Goal: Transaction & Acquisition: Book appointment/travel/reservation

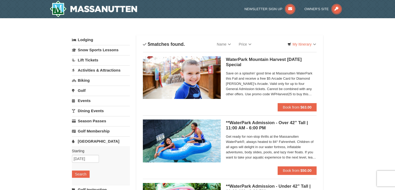
click at [276, 58] on h5 "WaterPark Mountain Harvest [DATE] Special Massanutten Indoor/Outdoor WaterPark" at bounding box center [271, 62] width 91 height 10
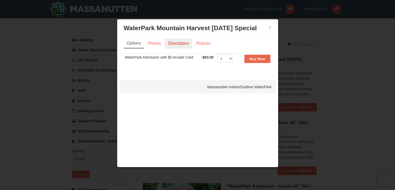
click at [188, 43] on link "Description" at bounding box center [179, 43] width 28 height 10
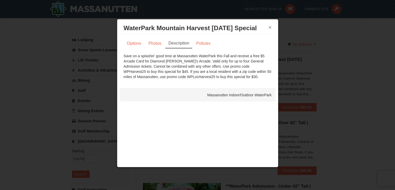
click at [269, 27] on button "×" at bounding box center [270, 27] width 3 height 5
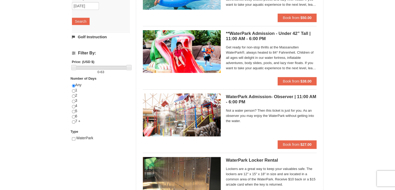
scroll to position [156, 0]
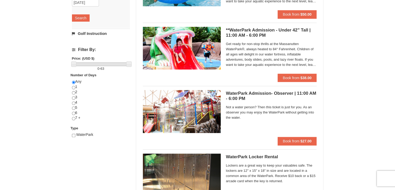
click at [289, 179] on span "Lockers are a great way to keep your valuables safe. The lockers are 12" x 15" …" at bounding box center [271, 173] width 91 height 21
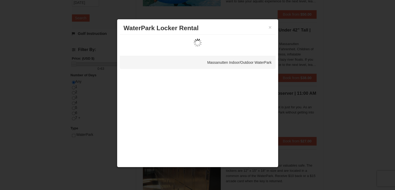
click at [289, 179] on div at bounding box center [197, 95] width 395 height 190
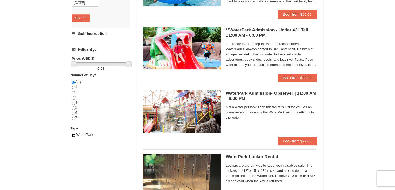
click at [73, 134] on input "checkbox" at bounding box center [73, 135] width 3 height 3
checkbox input "true"
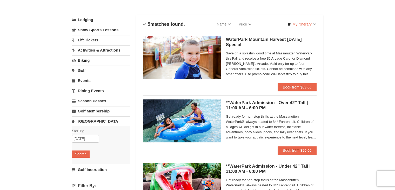
scroll to position [0, 0]
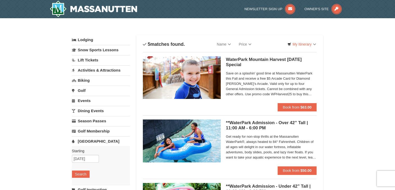
click at [105, 68] on link "Activities & Attractions" at bounding box center [101, 70] width 58 height 10
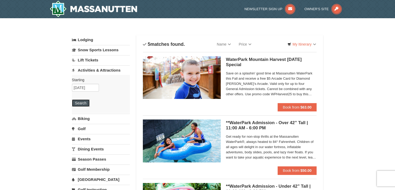
click at [83, 104] on button "Search" at bounding box center [81, 102] width 18 height 7
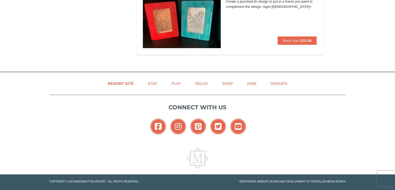
scroll to position [1711, 0]
click at [176, 79] on link "Play" at bounding box center [176, 83] width 23 height 12
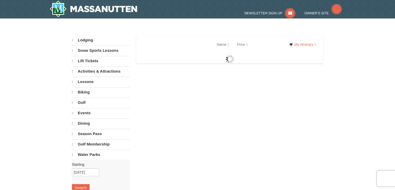
select select "10"
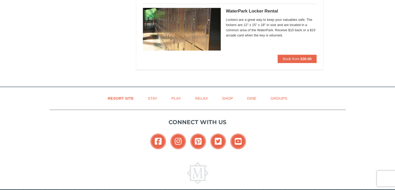
scroll to position [322, 0]
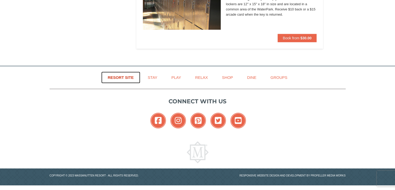
click at [118, 75] on link "Resort Site" at bounding box center [120, 77] width 39 height 12
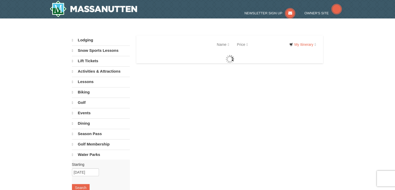
select select "10"
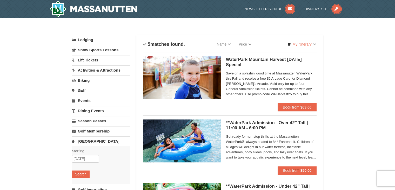
click at [249, 60] on h5 "WaterPark Mountain Harvest [DATE] Special Massanutten Indoor/Outdoor WaterPark" at bounding box center [271, 62] width 91 height 10
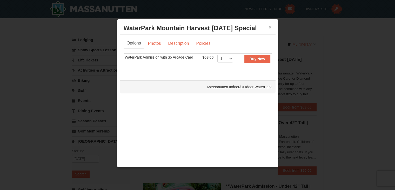
click at [271, 28] on button "×" at bounding box center [270, 27] width 3 height 5
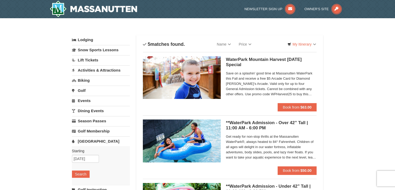
click at [282, 154] on span "Get ready for non-stop thrills at the Massanutten WaterPark®, always heated to …" at bounding box center [271, 147] width 91 height 26
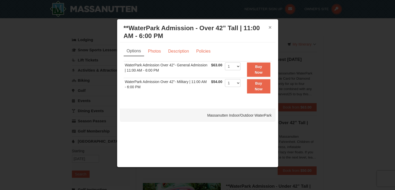
click at [269, 27] on button "×" at bounding box center [270, 27] width 3 height 5
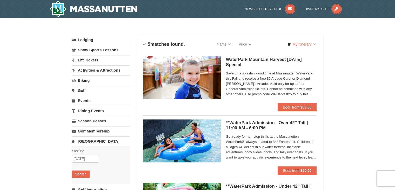
click at [262, 58] on h5 "WaterPark Mountain Harvest [DATE] Special Massanutten Indoor/Outdoor WaterPark" at bounding box center [271, 62] width 91 height 10
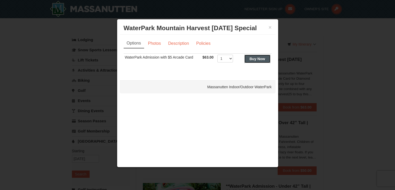
click at [257, 58] on strong "Buy Now" at bounding box center [258, 59] width 16 height 4
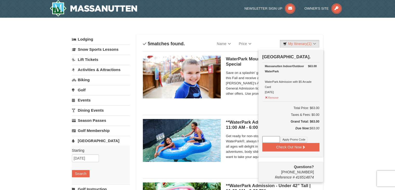
scroll to position [2, 0]
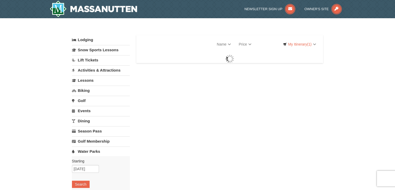
select select "10"
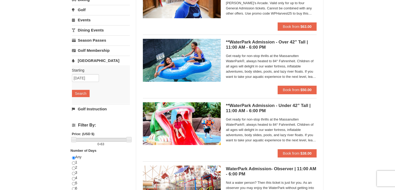
scroll to position [67, 0]
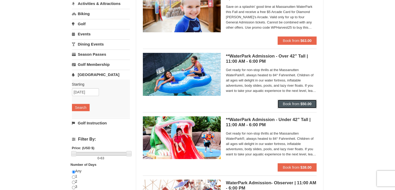
click at [289, 103] on span "Book from" at bounding box center [291, 104] width 17 height 4
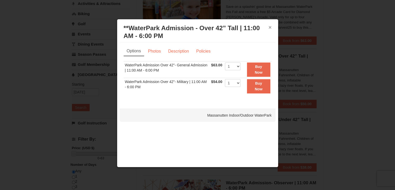
click at [271, 28] on button "×" at bounding box center [270, 27] width 3 height 5
